Goal: Transaction & Acquisition: Purchase product/service

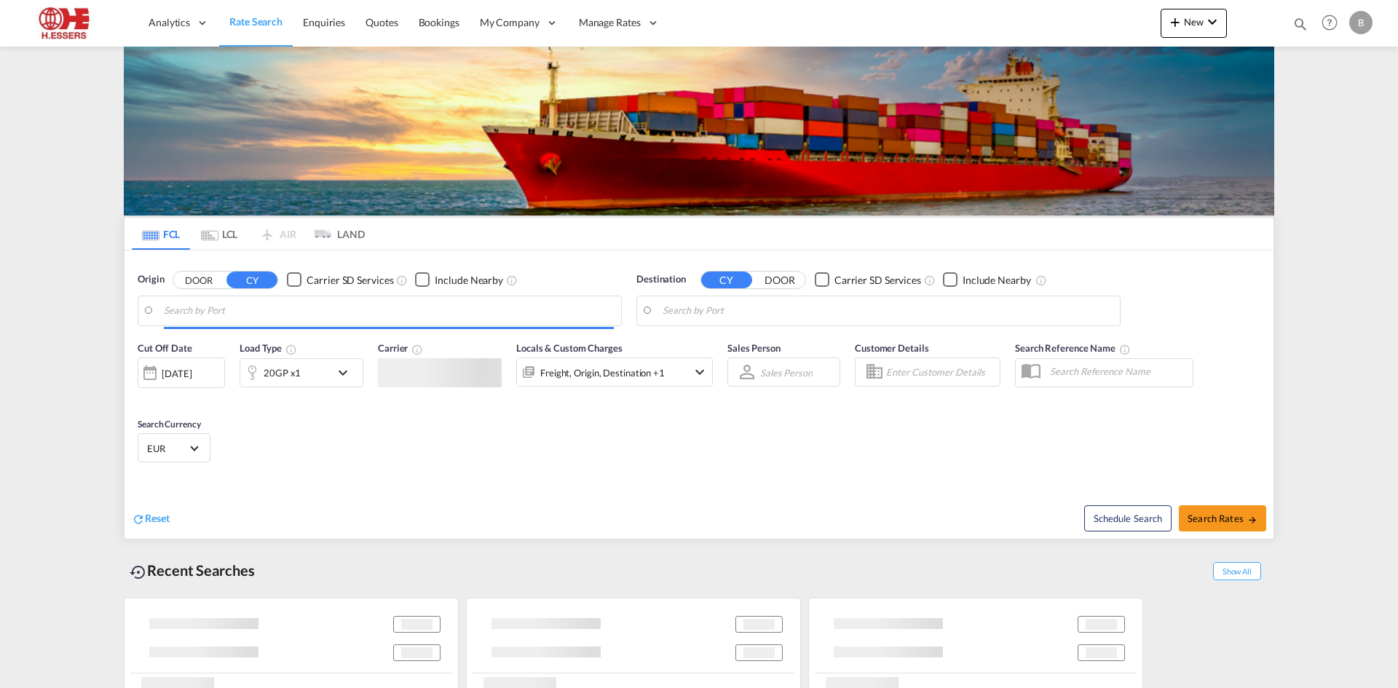
type input "[GEOGRAPHIC_DATA], BEANR"
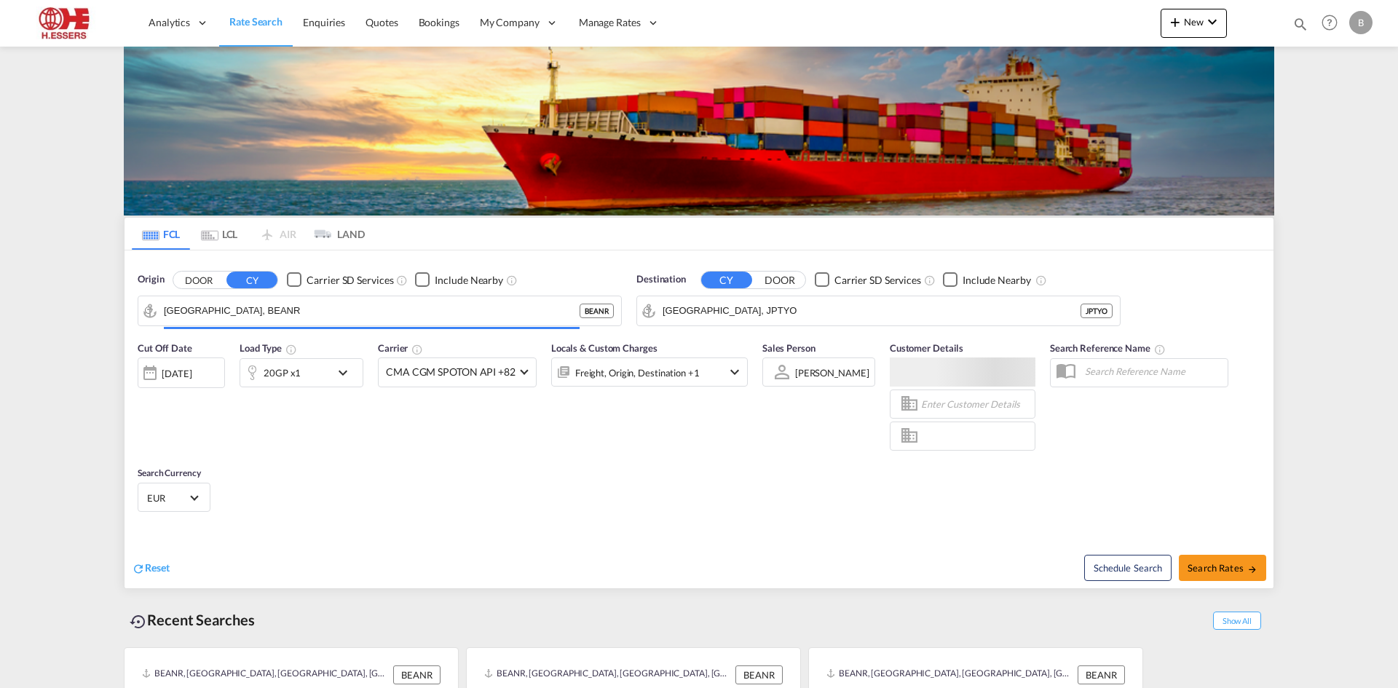
click at [291, 341] on div "Load Type 20GP x1" at bounding box center [302, 389] width 124 height 96
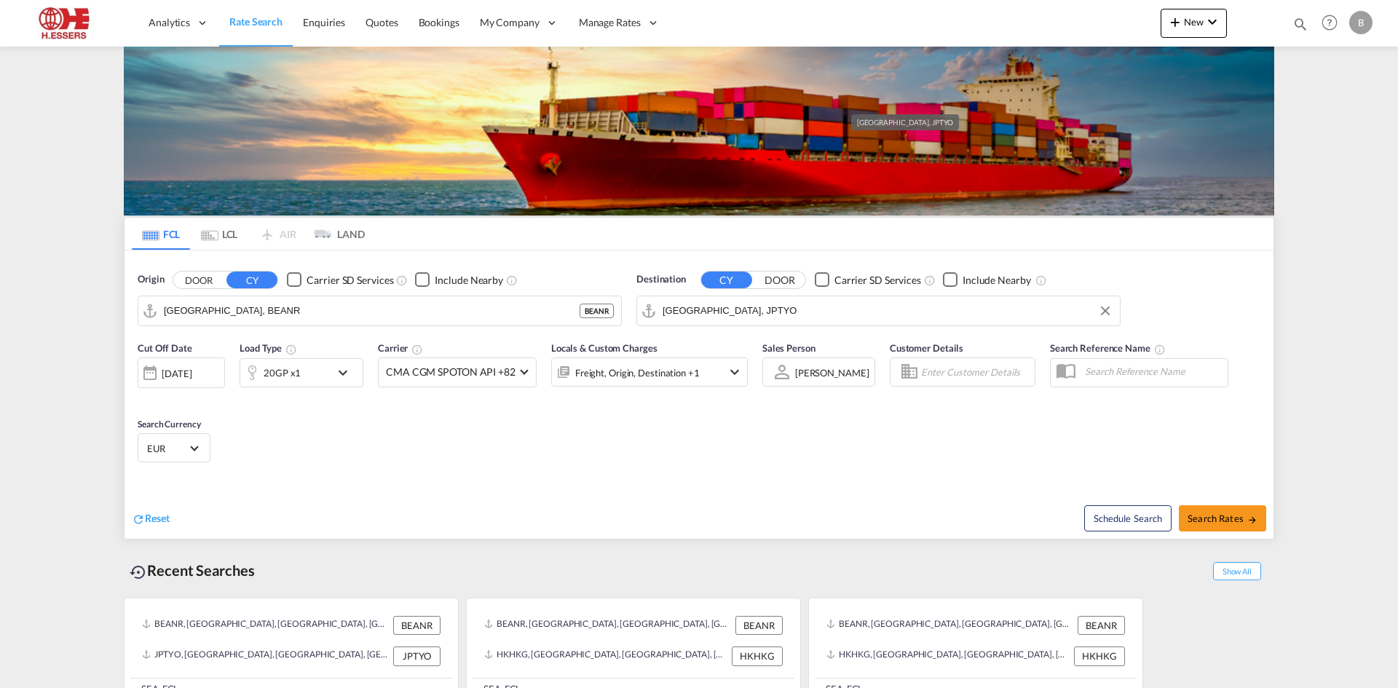
click at [730, 300] on input "[GEOGRAPHIC_DATA], JPTYO" at bounding box center [888, 311] width 450 height 22
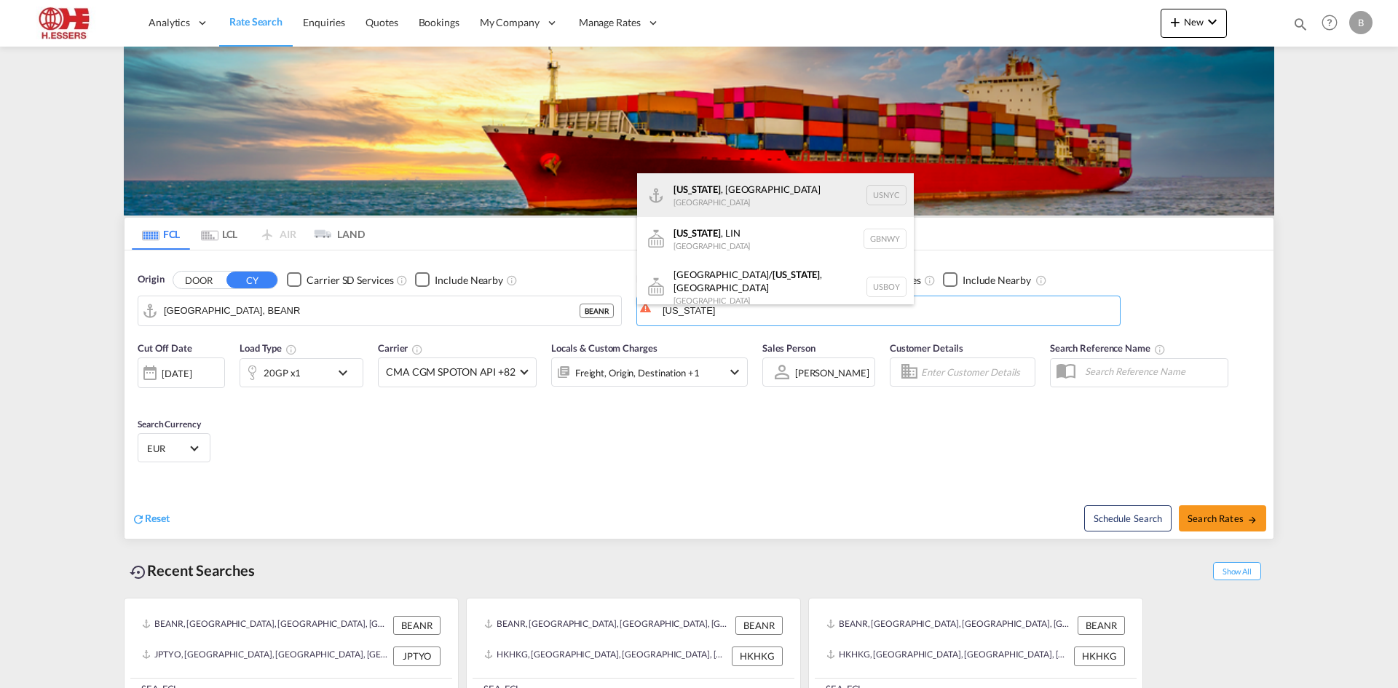
click at [716, 185] on div "[US_STATE] , [GEOGRAPHIC_DATA] [GEOGRAPHIC_DATA] USNYC" at bounding box center [775, 195] width 277 height 44
type input "[US_STATE], [GEOGRAPHIC_DATA], USNYC"
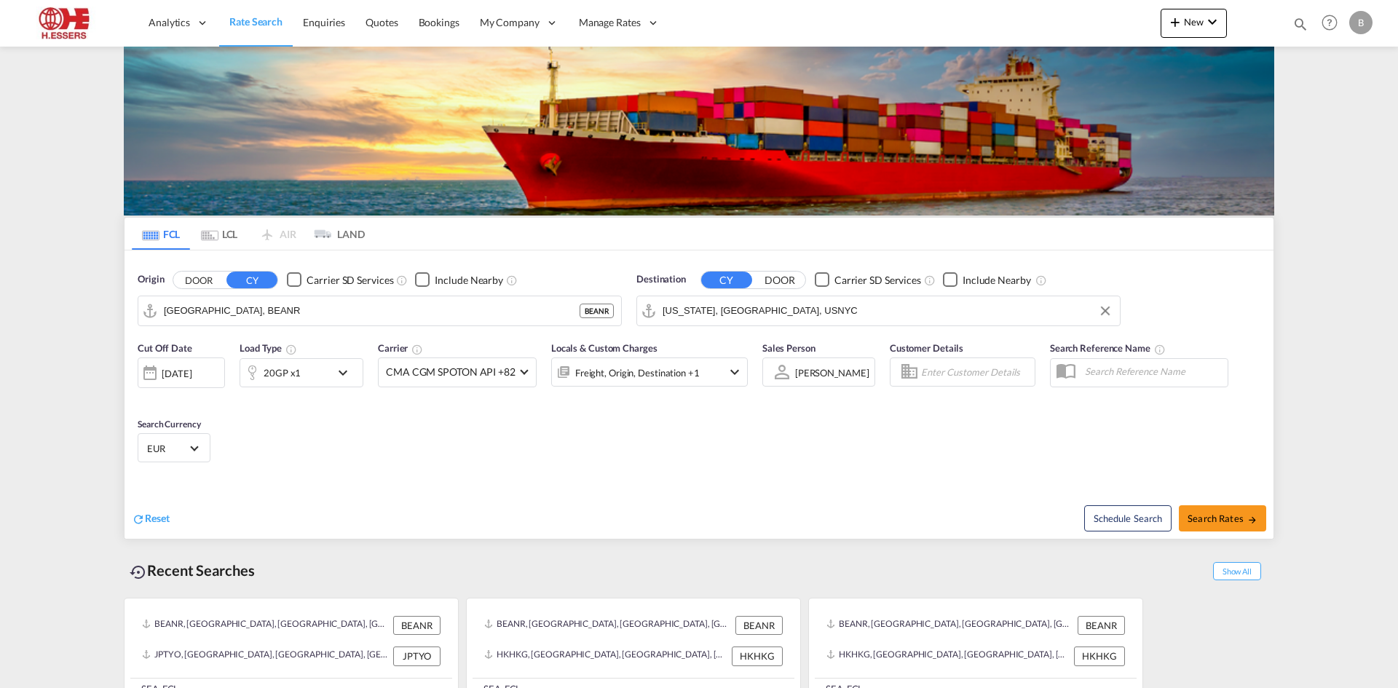
click at [191, 367] on div "[DATE]" at bounding box center [177, 373] width 30 height 13
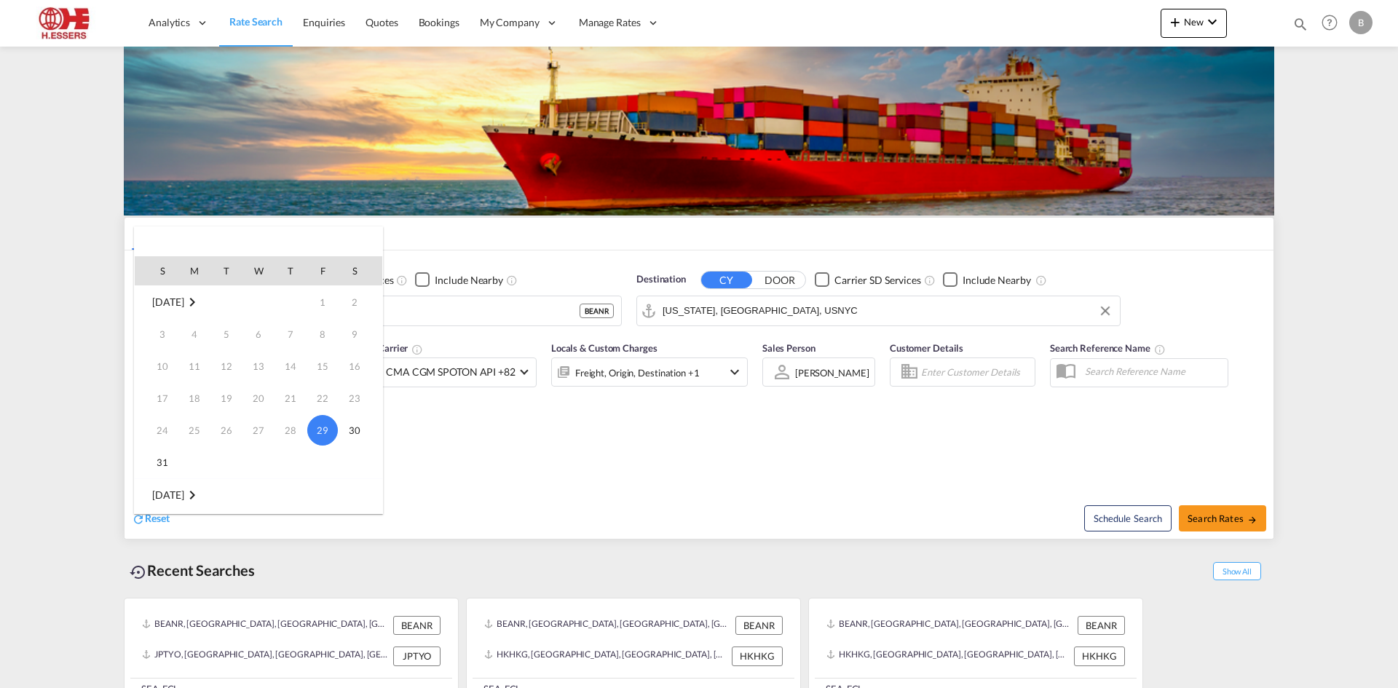
scroll to position [73, 0]
click at [196, 456] on span "1" at bounding box center [194, 454] width 29 height 29
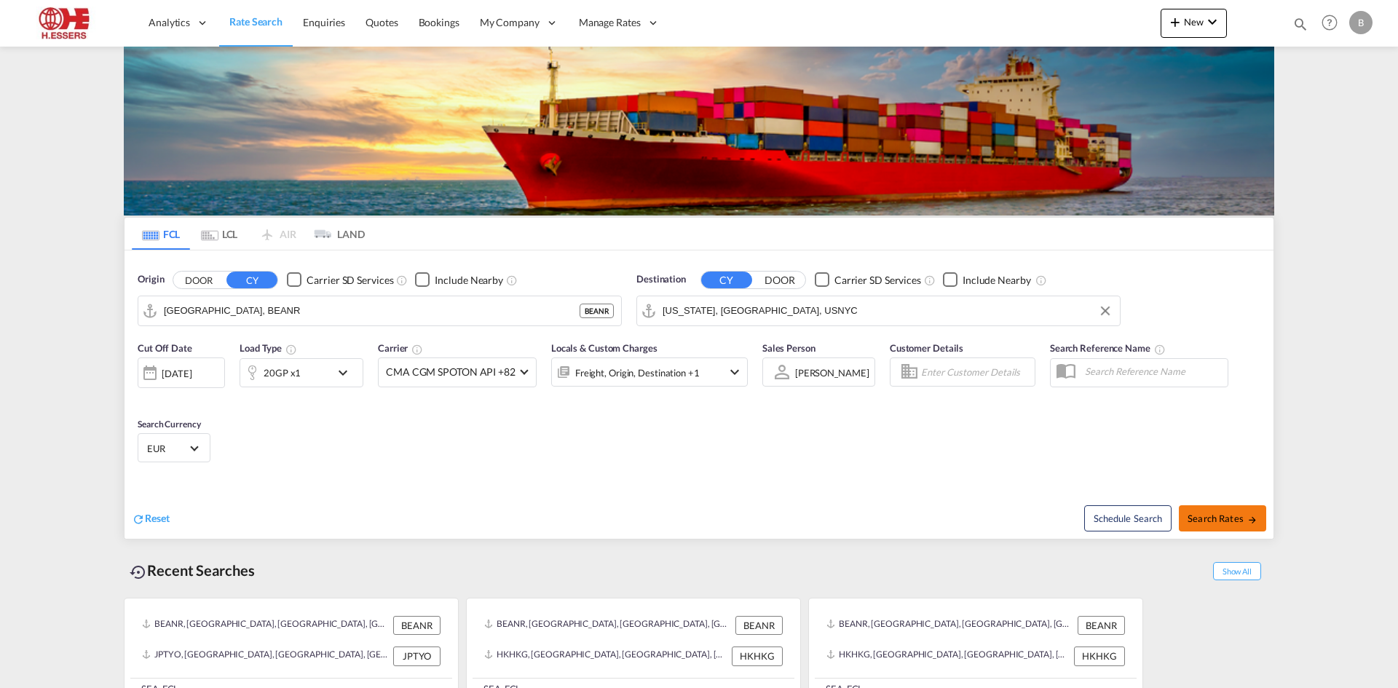
click at [1241, 505] on button "Search Rates" at bounding box center [1222, 518] width 87 height 26
type input "BEANR to USNYC / [DATE]"
